Goal: Download file/media

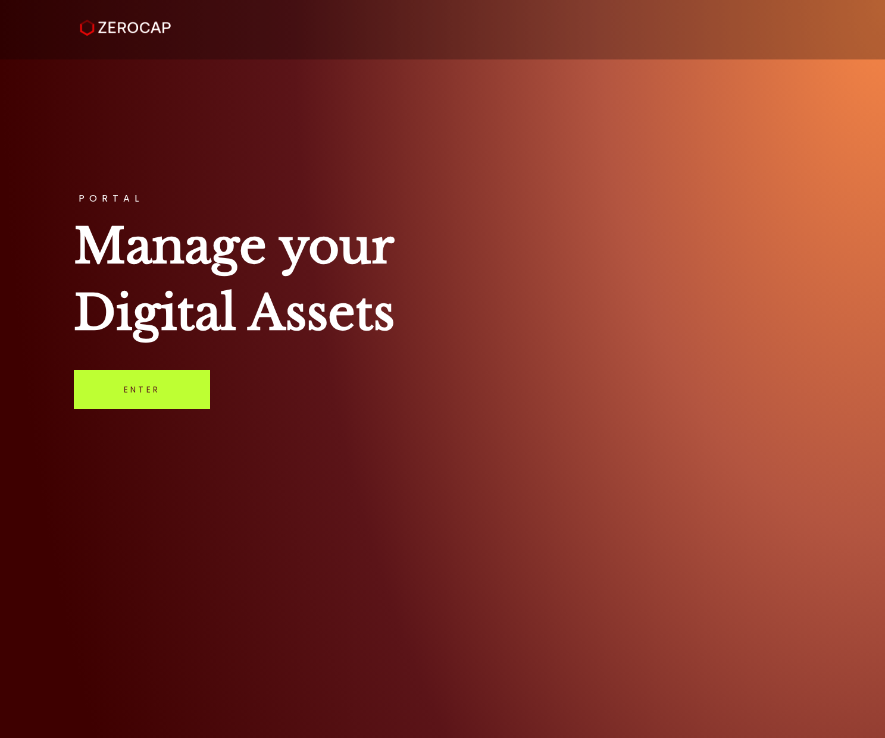
drag, startPoint x: 142, startPoint y: 384, endPoint x: 185, endPoint y: 375, distance: 44.2
click at [141, 384] on link "Enter" at bounding box center [142, 389] width 136 height 39
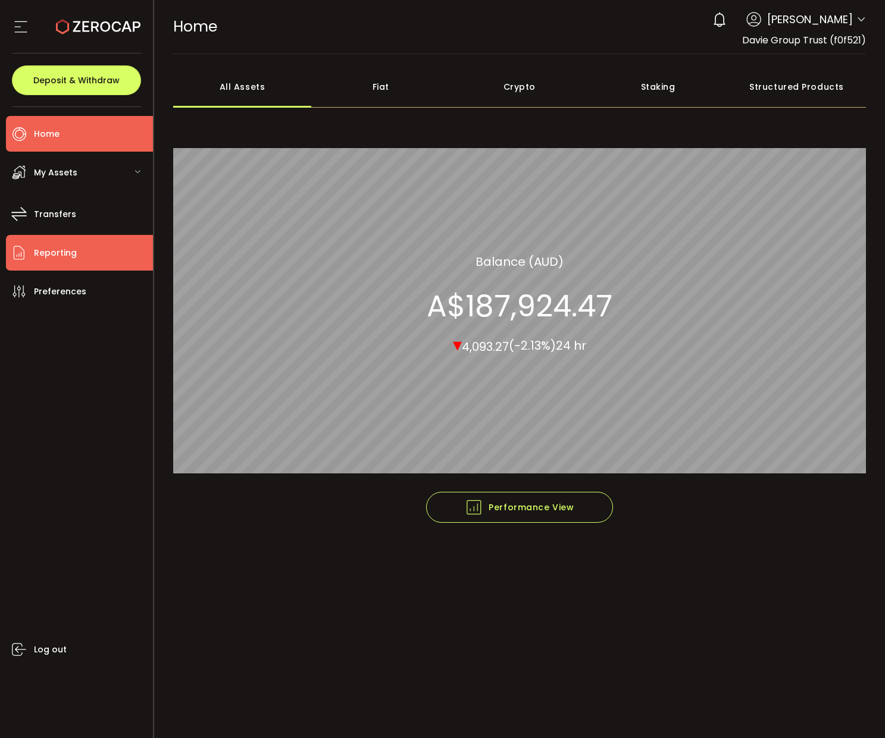
click at [62, 247] on span "Reporting" at bounding box center [55, 253] width 43 height 17
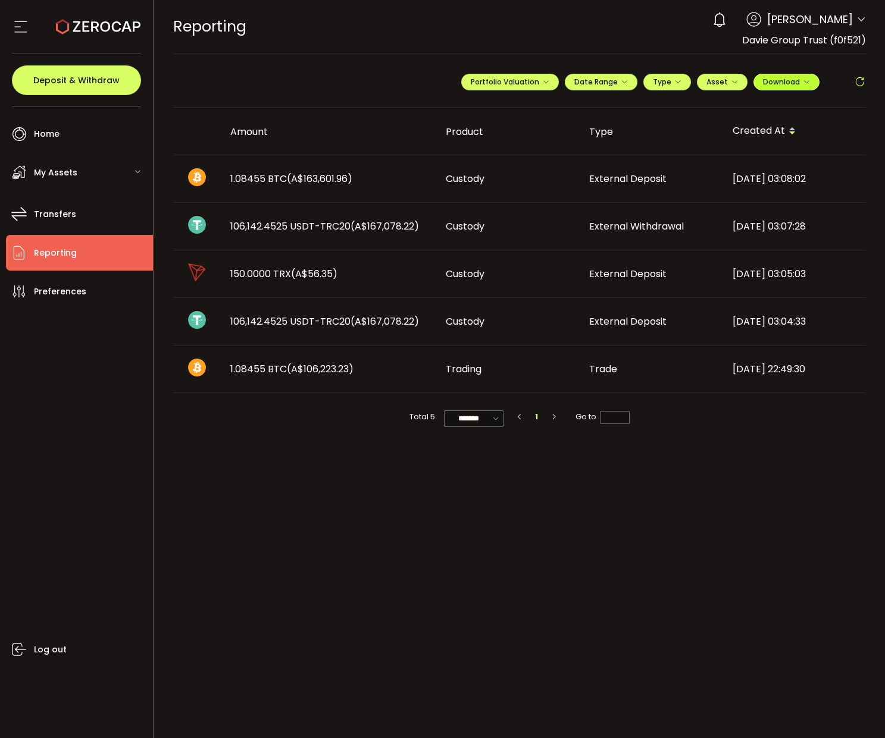
click at [786, 83] on span "Download" at bounding box center [786, 82] width 47 height 10
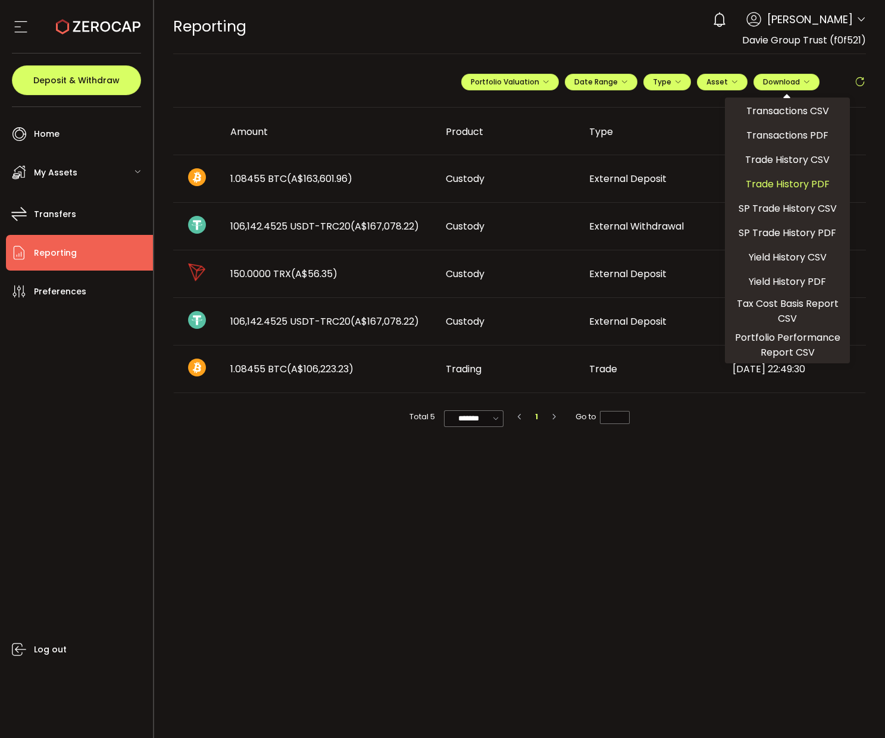
click at [791, 186] on span "Trade History PDF" at bounding box center [788, 184] width 84 height 15
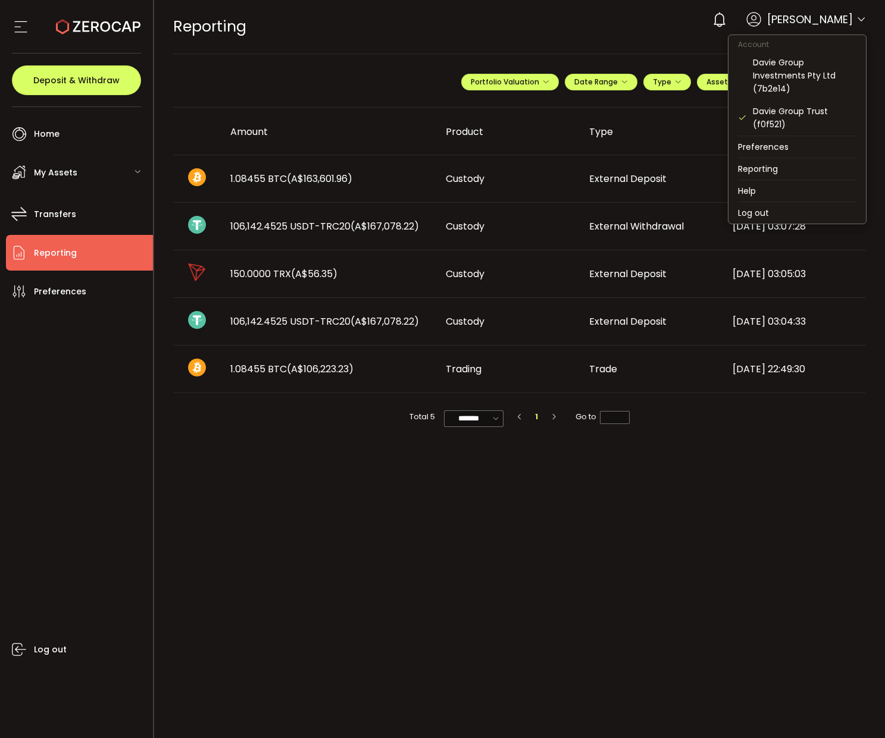
click at [862, 20] on icon at bounding box center [861, 20] width 10 height 10
click at [805, 85] on div "Davie Group Investments Pty Ltd (7b2e14)" at bounding box center [805, 75] width 104 height 39
